Goal: Book appointment/travel/reservation

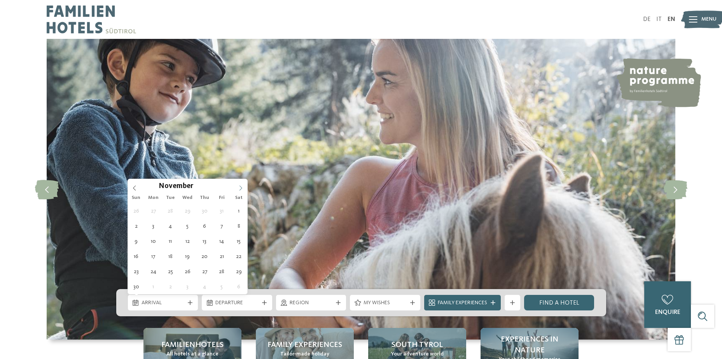
click at [240, 187] on icon at bounding box center [240, 187] width 5 height 5
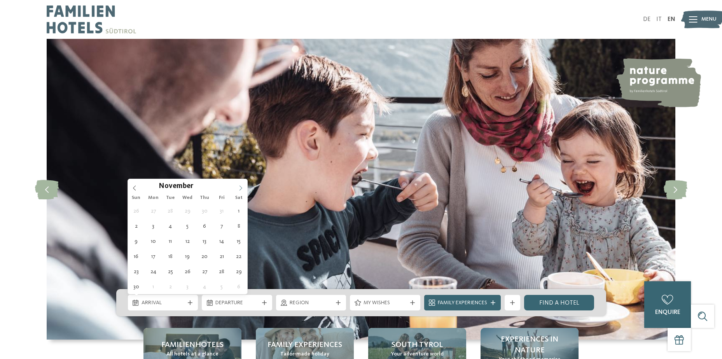
click at [240, 187] on icon at bounding box center [240, 187] width 5 height 5
type input "****"
click at [240, 187] on icon at bounding box center [240, 187] width 5 height 5
type div "18.02.2026"
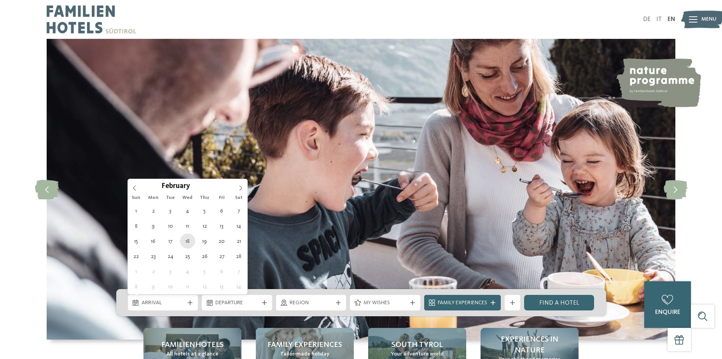
type input "****"
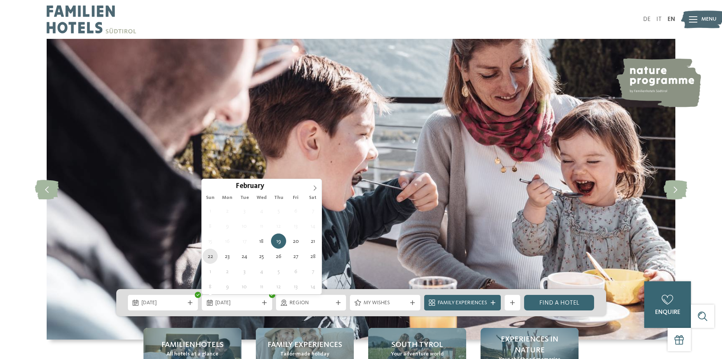
type div "22.02.2026"
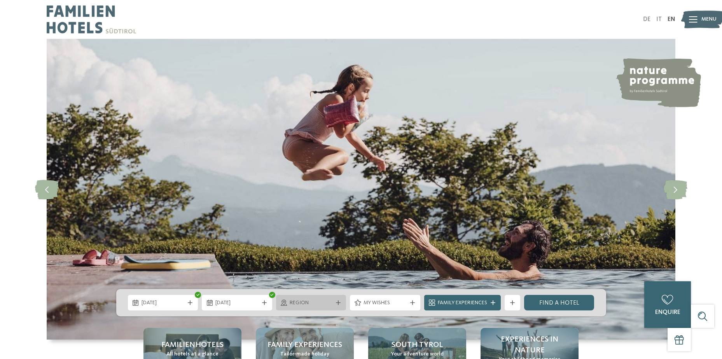
click at [333, 304] on div "Region" at bounding box center [311, 303] width 47 height 9
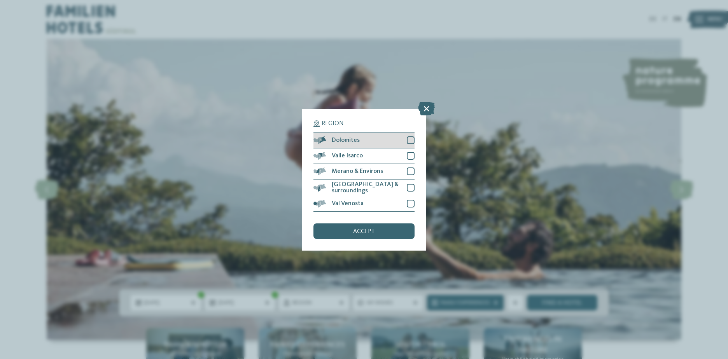
click at [411, 140] on div at bounding box center [411, 140] width 8 height 8
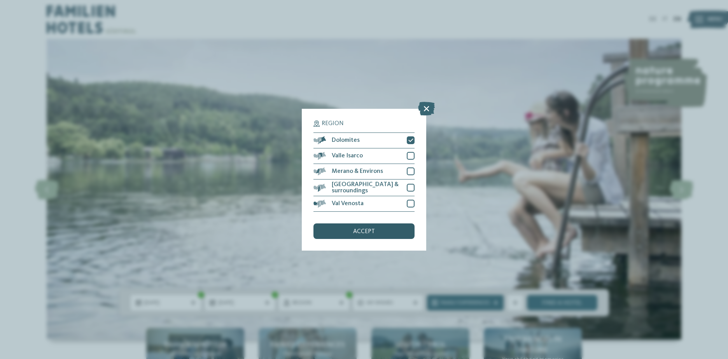
click at [370, 230] on span "accept" at bounding box center [364, 232] width 22 height 6
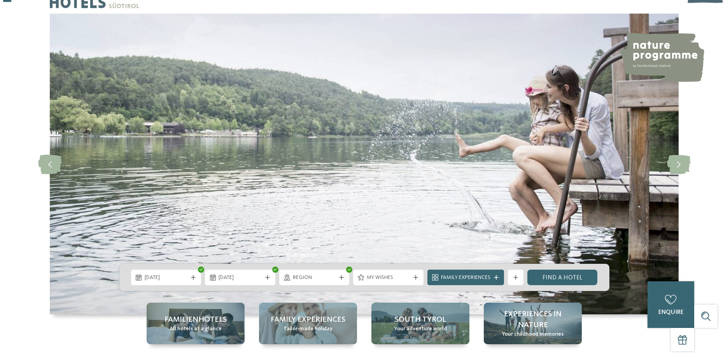
scroll to position [39, 0]
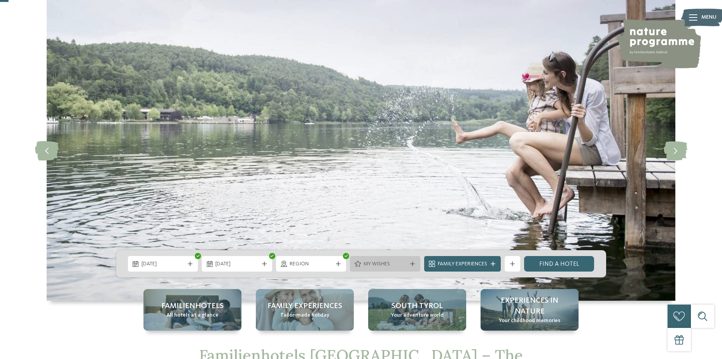
click at [382, 260] on div "My wishes" at bounding box center [385, 264] width 47 height 9
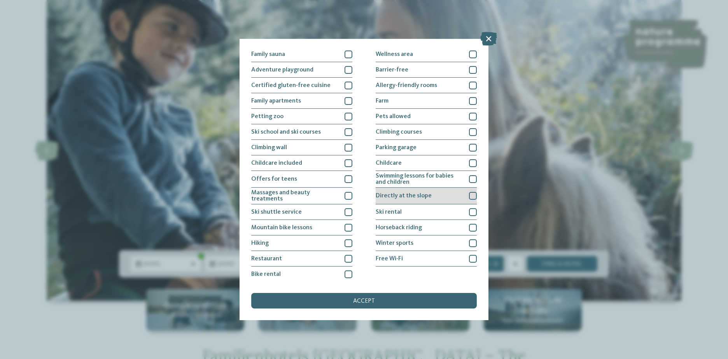
scroll to position [48, 0]
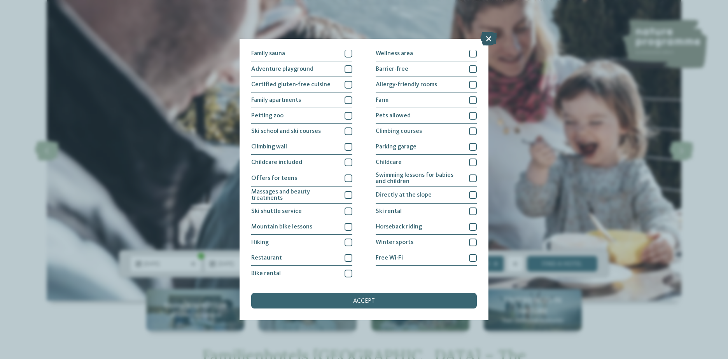
click at [491, 35] on icon at bounding box center [488, 39] width 17 height 14
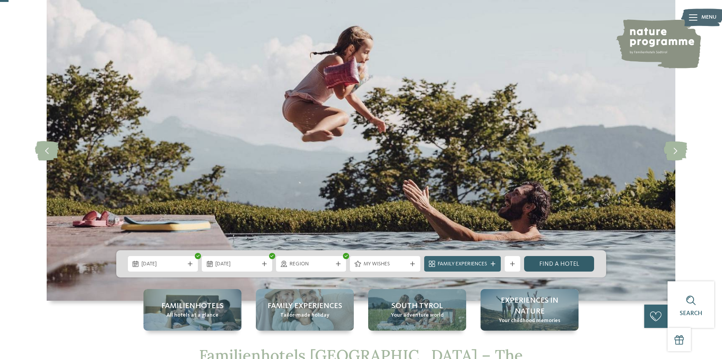
click at [549, 262] on link "Find a hotel" at bounding box center [559, 264] width 70 height 16
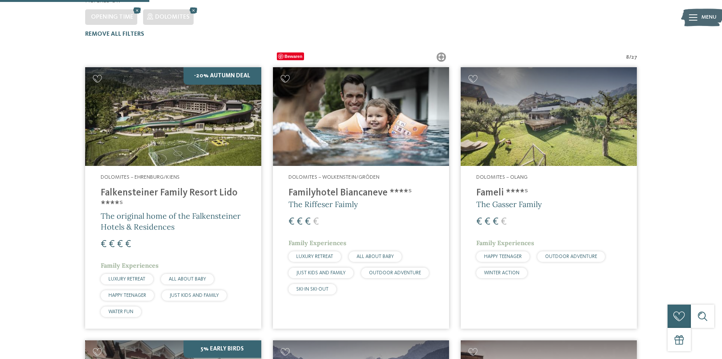
click at [346, 136] on img at bounding box center [361, 116] width 176 height 99
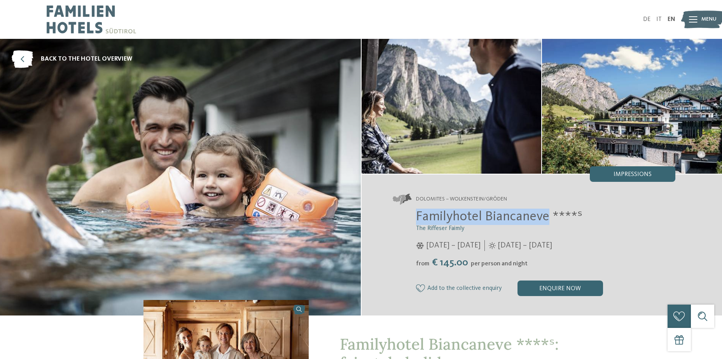
drag, startPoint x: 417, startPoint y: 216, endPoint x: 549, endPoint y: 215, distance: 131.8
click at [549, 215] on span "Familyhotel Biancaneve ****ˢ" at bounding box center [499, 217] width 166 height 14
drag, startPoint x: 549, startPoint y: 215, endPoint x: 544, endPoint y: 215, distance: 5.5
copy span "Familyhotel Biancaneve"
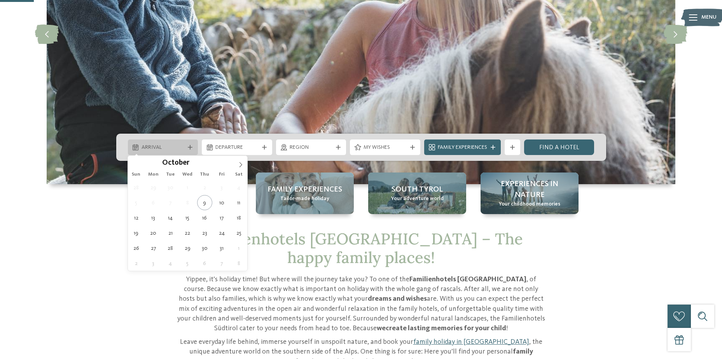
click at [179, 144] on span "Arrival" at bounding box center [163, 148] width 43 height 8
click at [237, 164] on span at bounding box center [240, 162] width 13 height 13
type input "****"
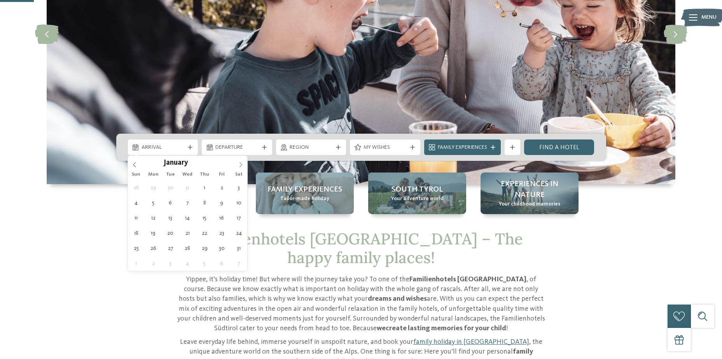
click at [239, 164] on icon at bounding box center [240, 164] width 5 height 5
type div "[DATE]"
type input "****"
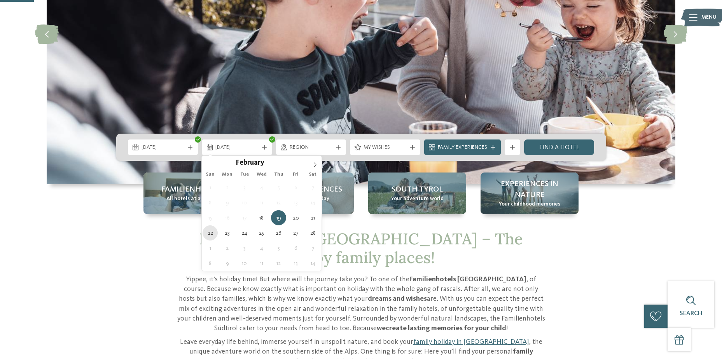
type div "[DATE]"
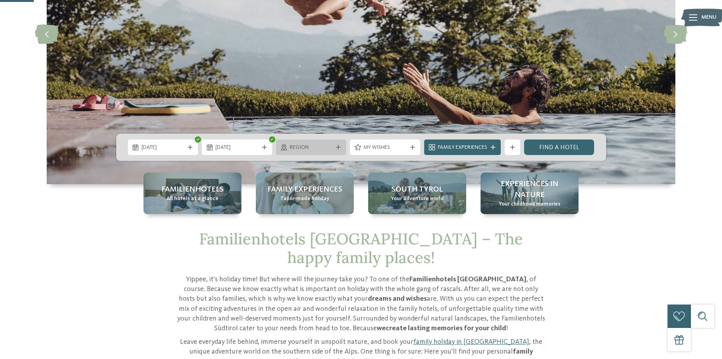
click at [316, 147] on span "Region" at bounding box center [311, 148] width 43 height 8
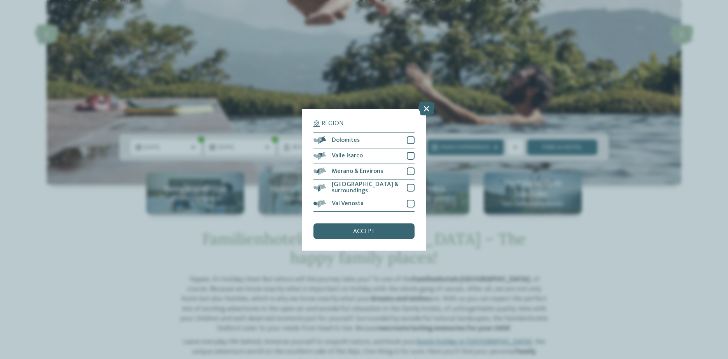
click at [419, 141] on div "Region Dolomites Valle Isarco" at bounding box center [364, 180] width 124 height 142
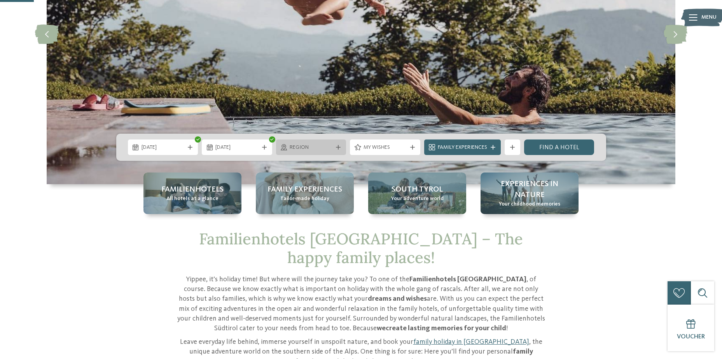
click at [331, 146] on span "Region" at bounding box center [311, 148] width 43 height 8
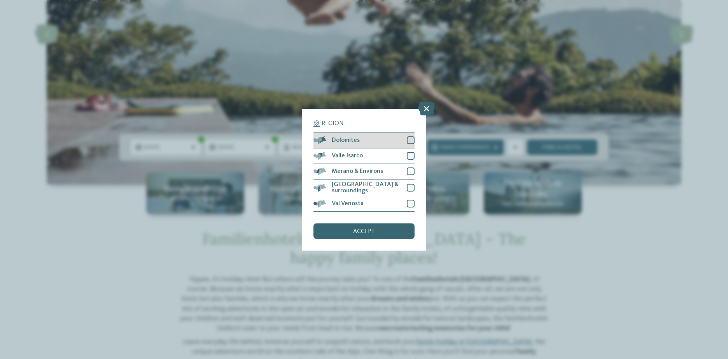
click at [357, 140] on span "Dolomites" at bounding box center [346, 140] width 28 height 6
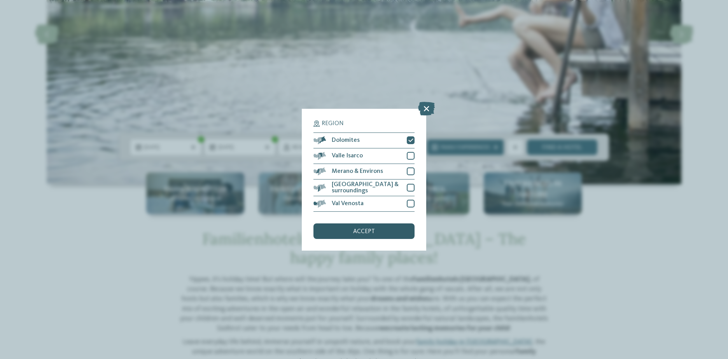
click at [361, 231] on span "accept" at bounding box center [364, 232] width 22 height 6
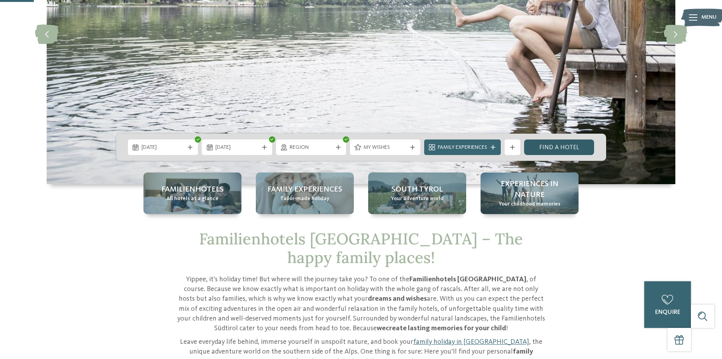
click at [552, 145] on link "Find a hotel" at bounding box center [559, 148] width 70 height 16
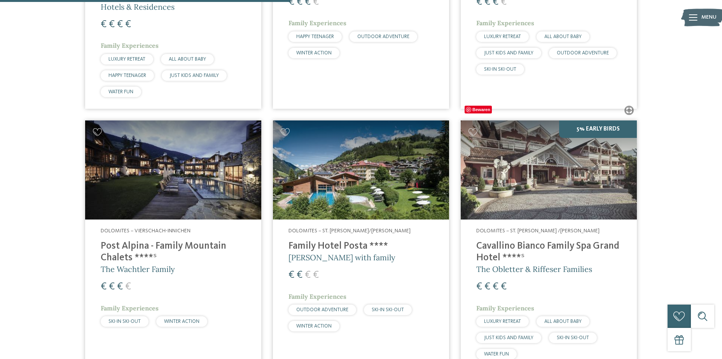
scroll to position [470, 0]
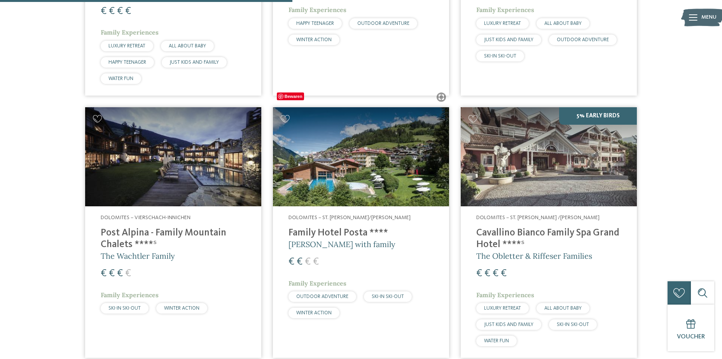
click at [359, 131] on img at bounding box center [361, 156] width 176 height 99
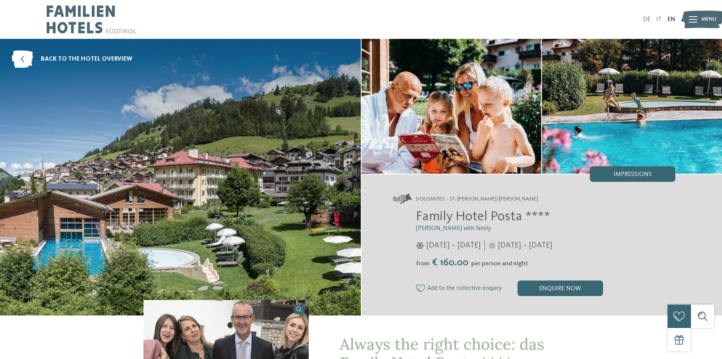
click at [414, 212] on div "Family Hotel Posta **** [PERSON_NAME] with family [DATE] – [DATE] from" at bounding box center [534, 252] width 283 height 87
drag, startPoint x: 414, startPoint y: 212, endPoint x: 516, endPoint y: 214, distance: 101.1
click at [516, 214] on div "Family Hotel Posta **** [PERSON_NAME] with family [DATE] – [DATE] from" at bounding box center [534, 252] width 283 height 87
copy span "Family Hotel Posta"
